Goal: Contribute content

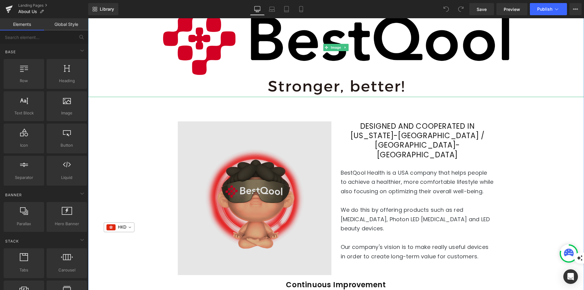
scroll to position [122, 0]
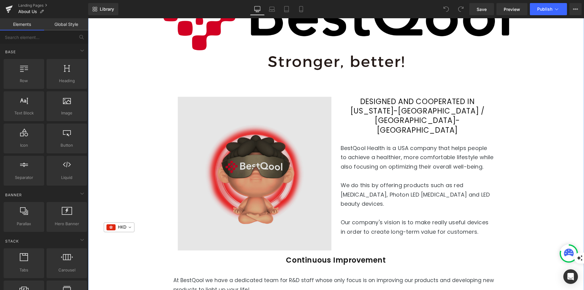
click at [261, 181] on img at bounding box center [255, 174] width 154 height 154
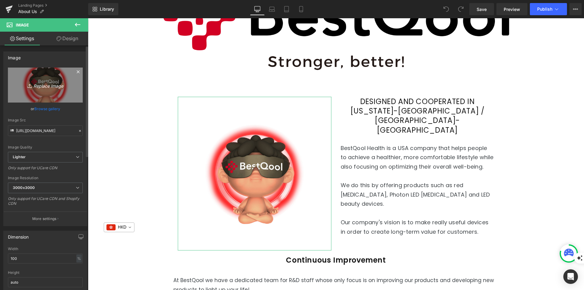
click at [50, 85] on icon "Replace Image" at bounding box center [45, 85] width 49 height 8
type input "C:\fakepath\logo on glasses 3000x3000.png"
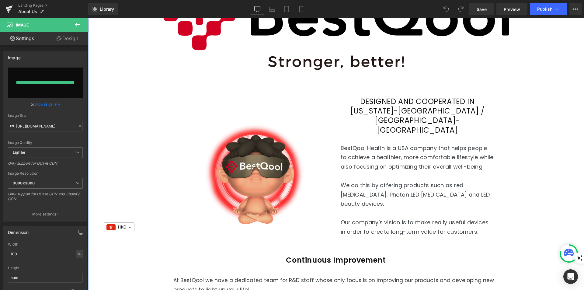
type input "[URL][DOMAIN_NAME]"
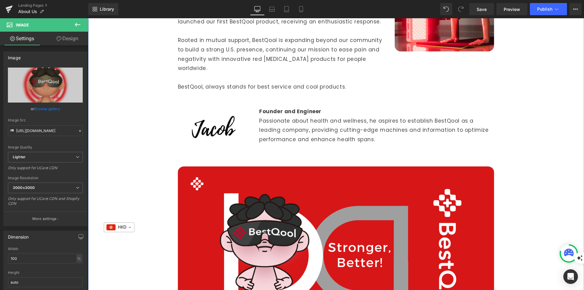
scroll to position [578, 0]
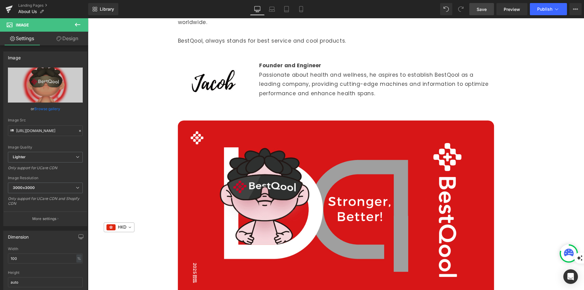
click at [485, 6] on span "Save" at bounding box center [482, 9] width 10 height 6
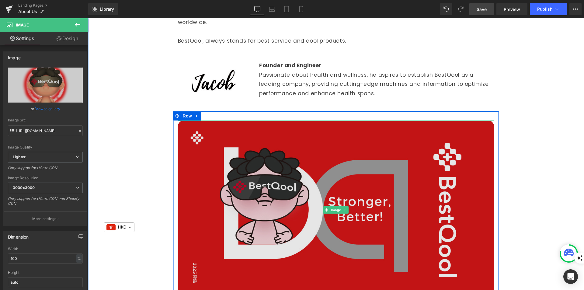
click at [248, 231] on img at bounding box center [336, 209] width 316 height 179
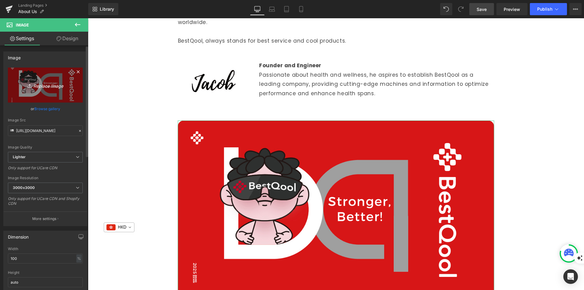
click at [51, 87] on icon "Replace Image" at bounding box center [45, 85] width 49 height 8
type input "C:\fakepath\Bestqool brand design 250815.png"
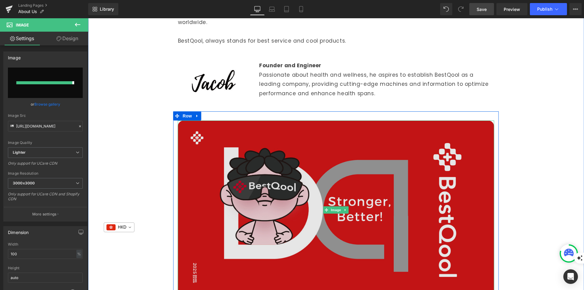
type input "[URL][DOMAIN_NAME]"
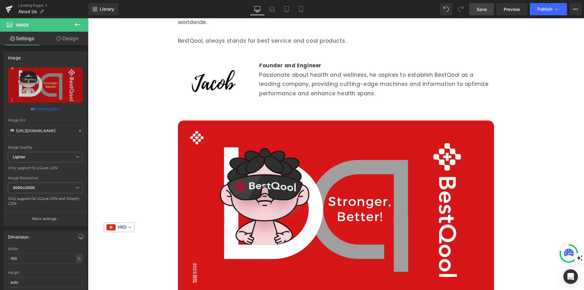
click at [481, 11] on span "Save" at bounding box center [482, 9] width 10 height 6
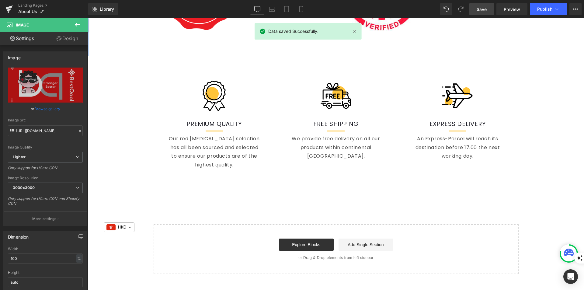
scroll to position [1095, 0]
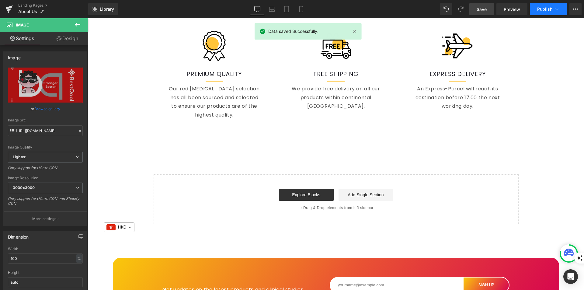
click at [540, 8] on span "Publish" at bounding box center [544, 9] width 15 height 5
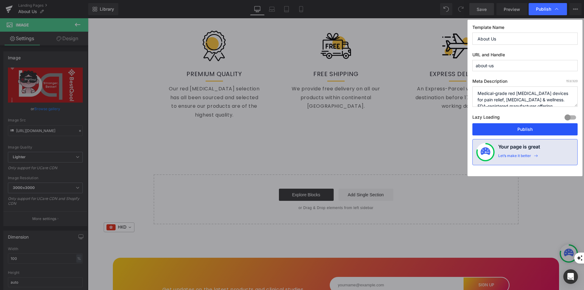
click at [533, 130] on button "Publish" at bounding box center [524, 129] width 105 height 12
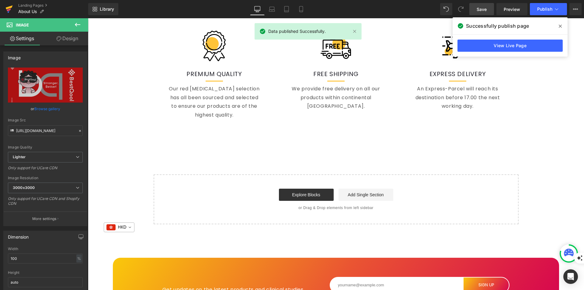
click at [9, 10] on icon at bounding box center [9, 10] width 4 height 3
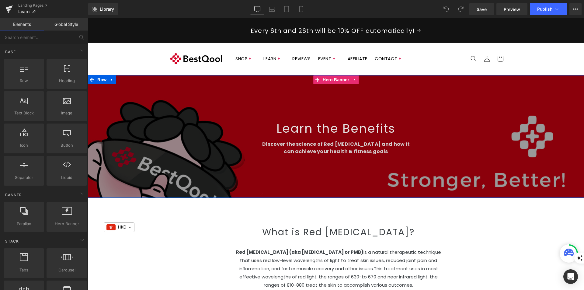
click at [272, 168] on div at bounding box center [336, 136] width 496 height 123
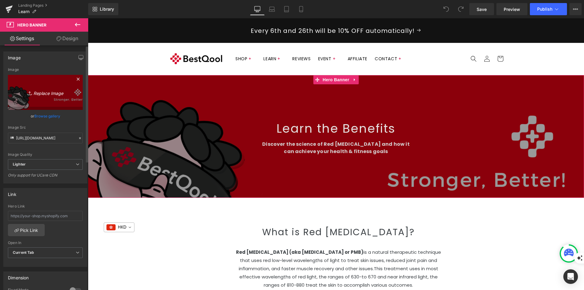
click at [54, 94] on icon "Replace Image" at bounding box center [45, 93] width 49 height 8
type input "C:\fakepath\1464x625(1)benner.png"
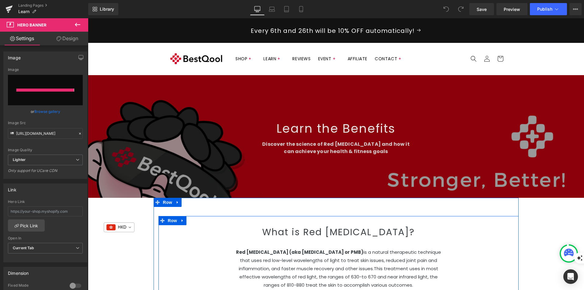
type input "https://ucarecdn.com/4a3bad0a-5fa5-481b-a6dd-efae1de8bf95/-/format/auto/-/previ…"
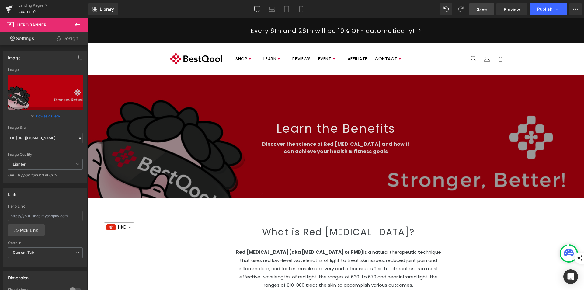
click at [484, 9] on span "Save" at bounding box center [482, 9] width 10 height 6
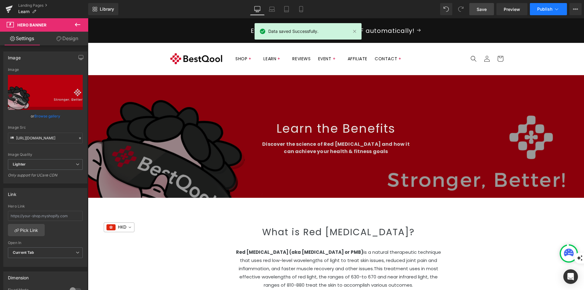
click at [545, 9] on span "Publish" at bounding box center [544, 9] width 15 height 5
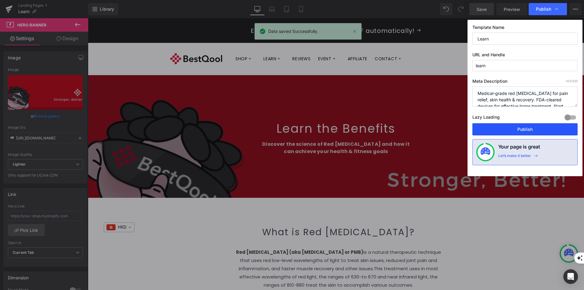
click at [532, 128] on button "Publish" at bounding box center [524, 129] width 105 height 12
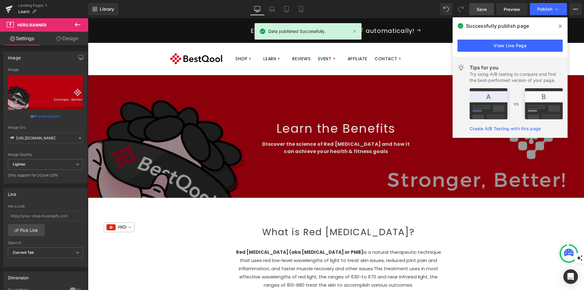
click at [559, 26] on icon at bounding box center [560, 26] width 3 height 5
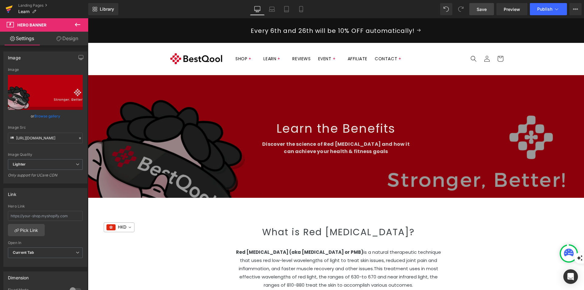
click at [10, 8] on icon at bounding box center [8, 9] width 7 height 15
